Goal: Find specific page/section: Find specific page/section

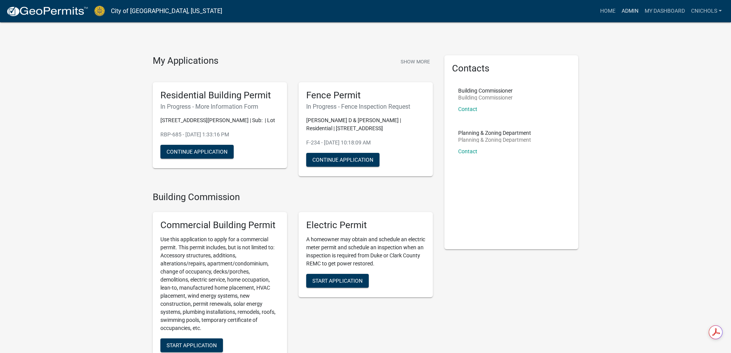
click at [625, 12] on link "Admin" at bounding box center [629, 11] width 23 height 15
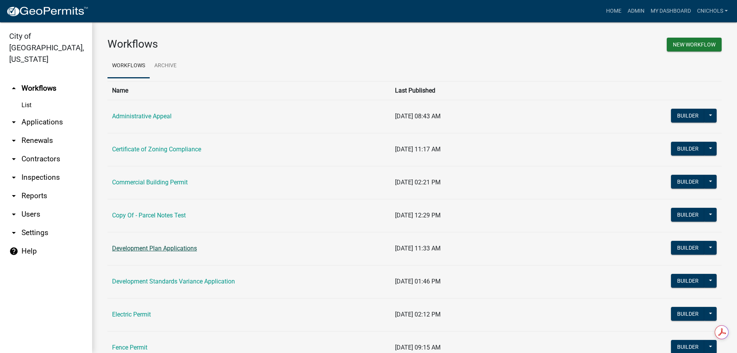
click at [181, 247] on link "Development Plan Applications" at bounding box center [154, 247] width 85 height 7
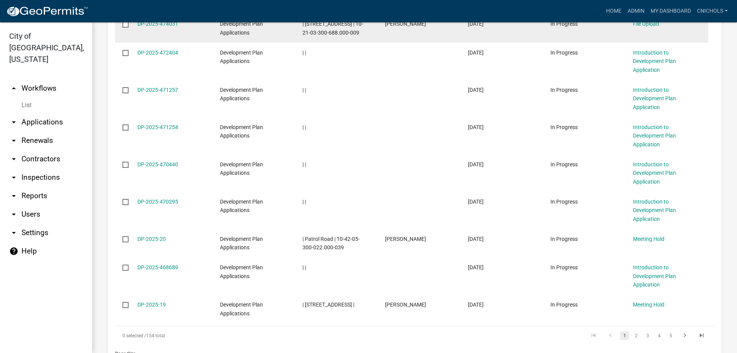
scroll to position [489, 0]
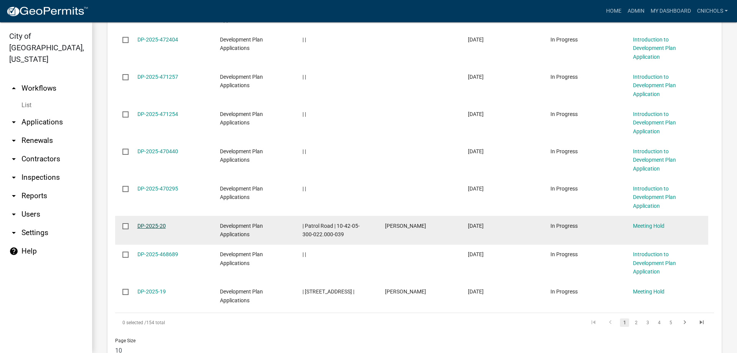
click at [148, 223] on link "DP-2025-20" at bounding box center [151, 226] width 28 height 6
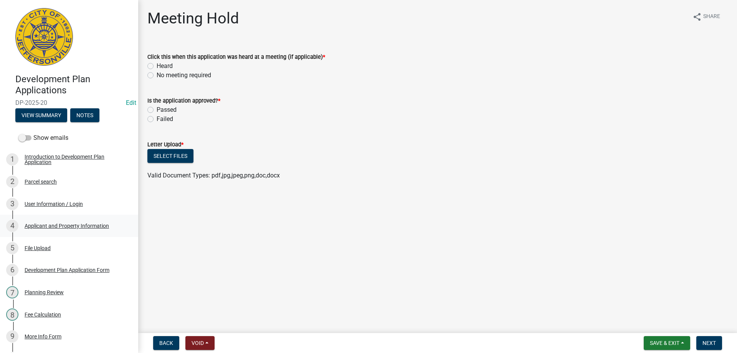
click at [37, 224] on div "Applicant and Property Information" at bounding box center [67, 225] width 84 height 5
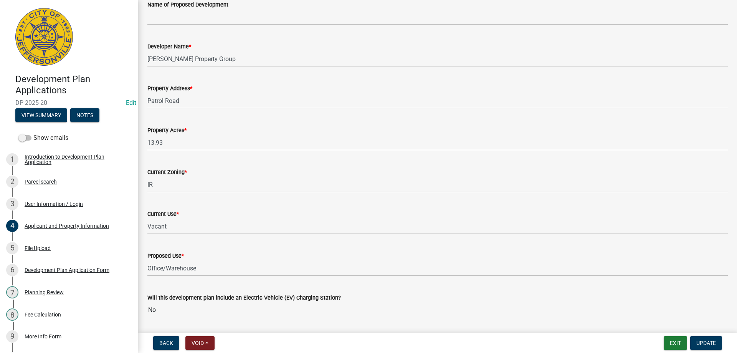
scroll to position [553, 0]
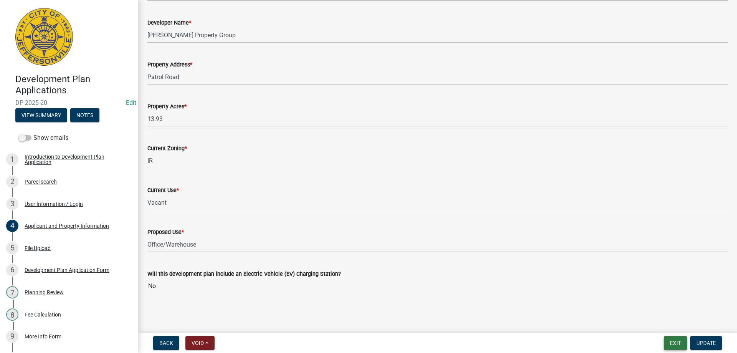
click at [675, 342] on button "Exit" at bounding box center [674, 343] width 23 height 14
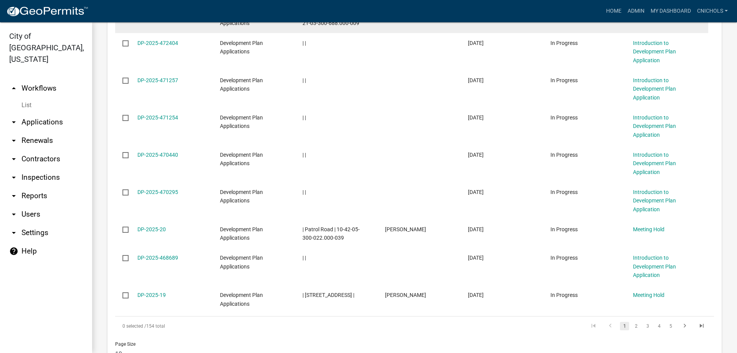
scroll to position [489, 0]
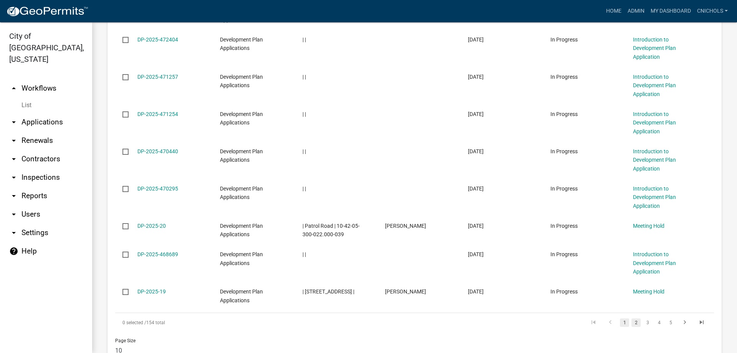
click at [631, 318] on link "2" at bounding box center [635, 322] width 9 height 8
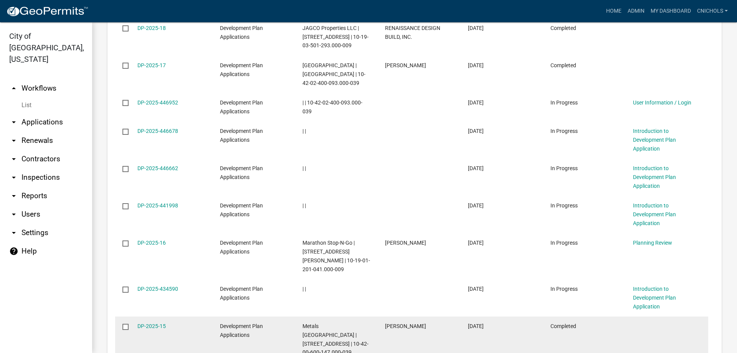
scroll to position [515, 0]
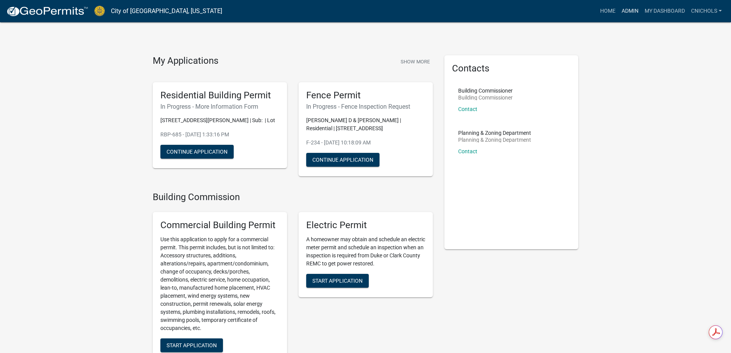
click at [626, 10] on link "Admin" at bounding box center [629, 11] width 23 height 15
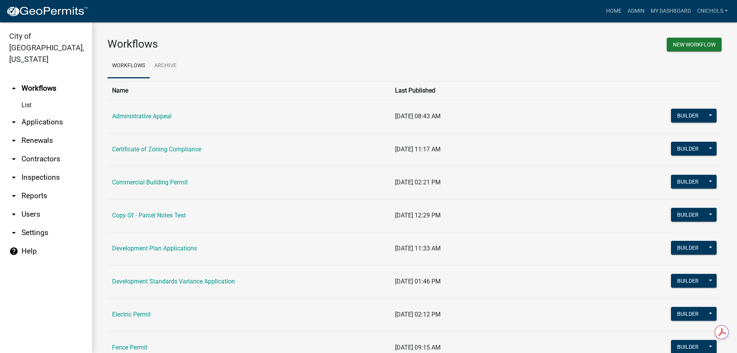
click at [135, 146] on link "Certificate of Zoning Compliance" at bounding box center [156, 148] width 89 height 7
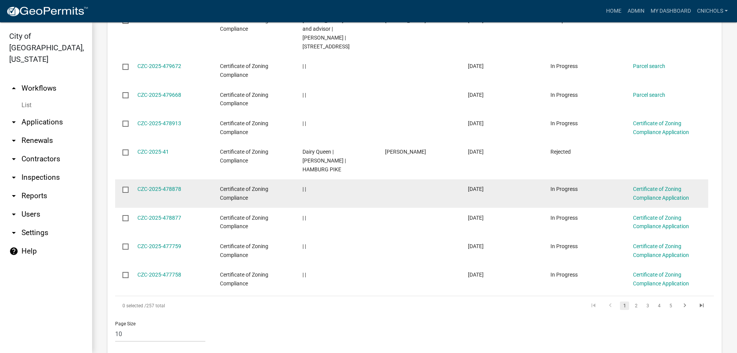
scroll to position [457, 0]
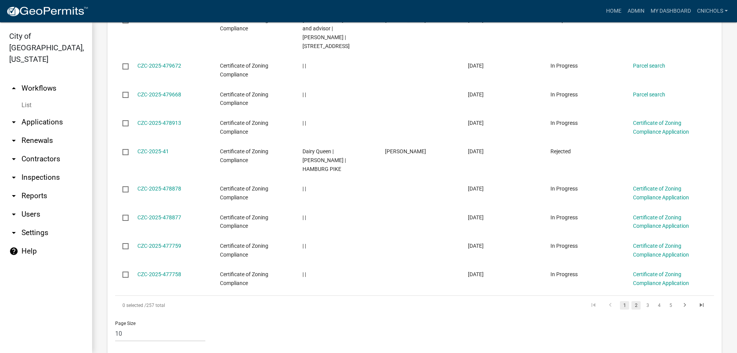
click at [631, 301] on link "2" at bounding box center [635, 305] width 9 height 8
